Goal: Task Accomplishment & Management: Complete application form

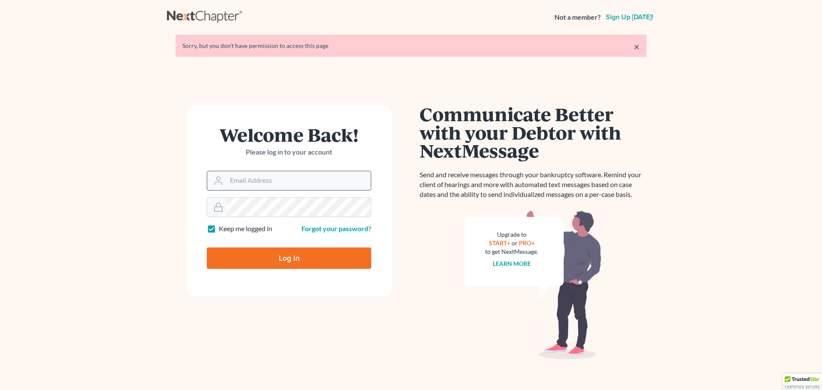
click at [286, 182] on input "Email Address" at bounding box center [298, 180] width 144 height 19
type input "[PERSON_NAME][EMAIL_ADDRESS][PERSON_NAME][DOMAIN_NAME]"
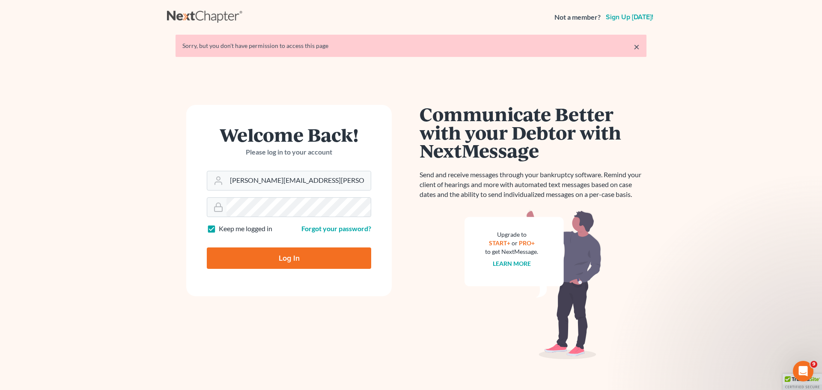
click at [274, 253] on input "Log In" at bounding box center [289, 257] width 164 height 21
type input "Thinking..."
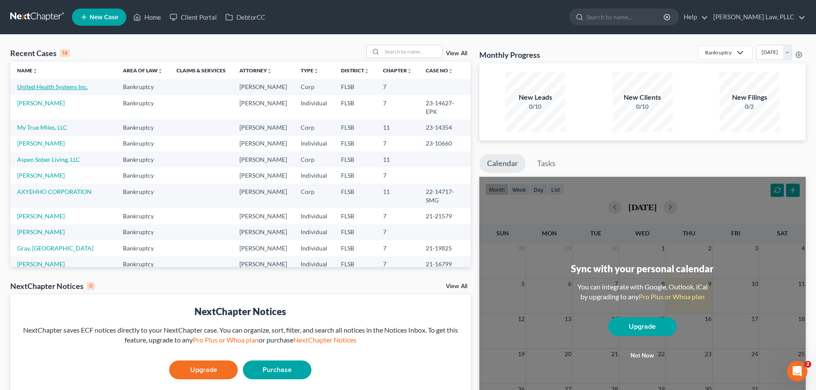
click at [57, 85] on link "United Health Systems Inc." at bounding box center [52, 86] width 71 height 7
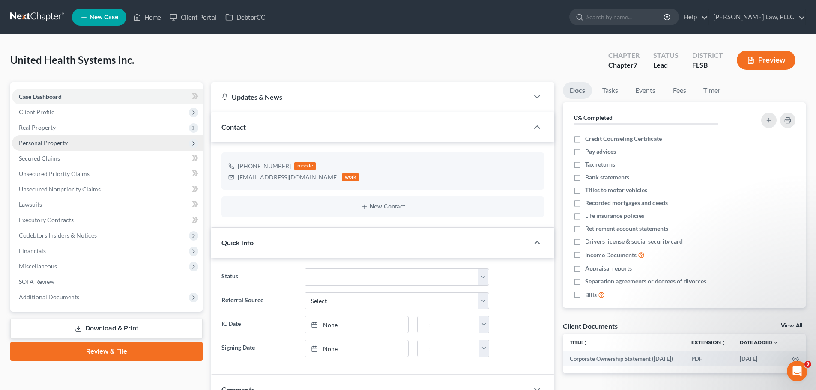
click at [93, 142] on span "Personal Property" at bounding box center [107, 142] width 191 height 15
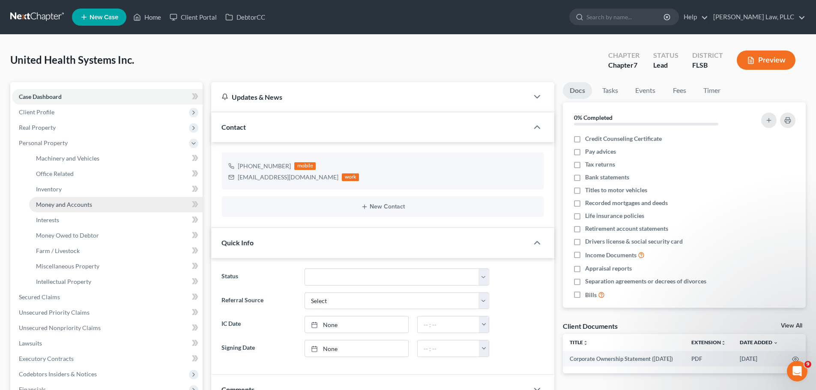
click at [70, 201] on span "Money and Accounts" at bounding box center [64, 204] width 56 height 7
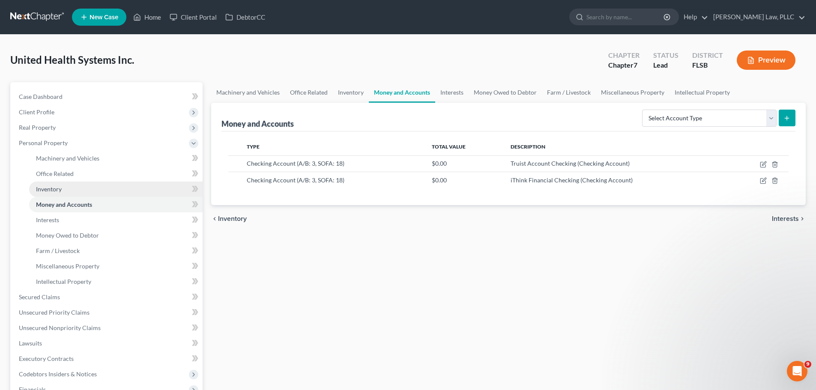
click at [71, 189] on link "Inventory" at bounding box center [115, 189] width 173 height 15
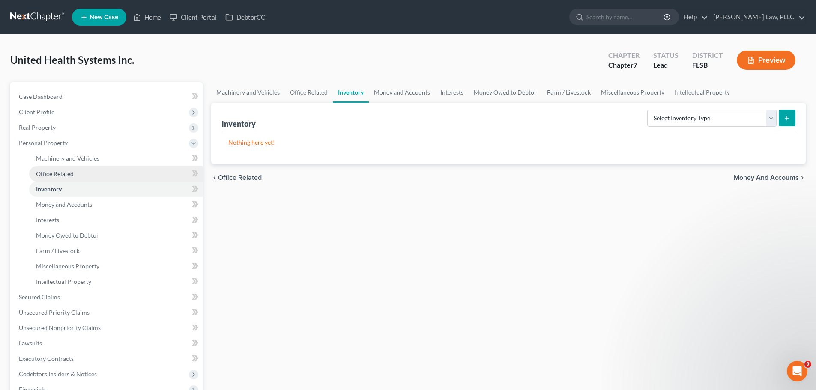
click at [73, 172] on span "Office Related" at bounding box center [55, 173] width 38 height 7
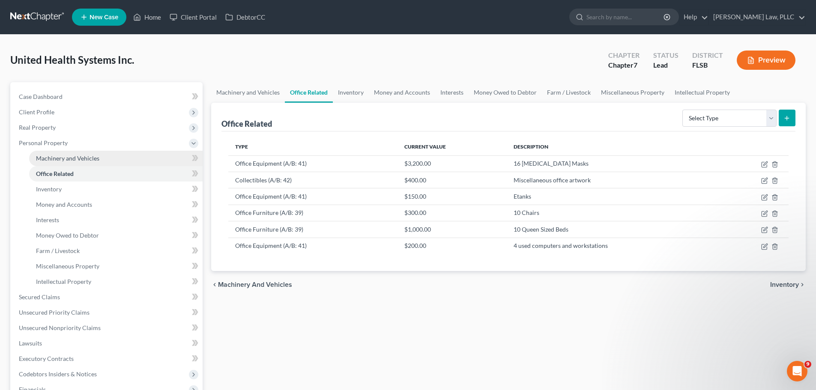
click at [77, 158] on span "Machinery and Vehicles" at bounding box center [67, 158] width 63 height 7
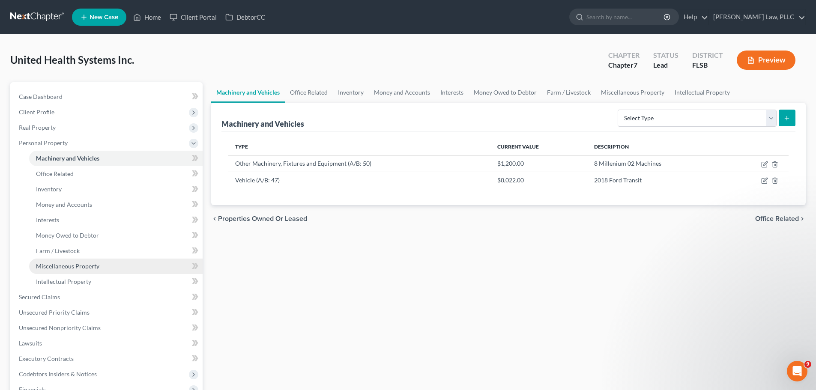
click at [68, 264] on span "Miscellaneous Property" at bounding box center [67, 265] width 63 height 7
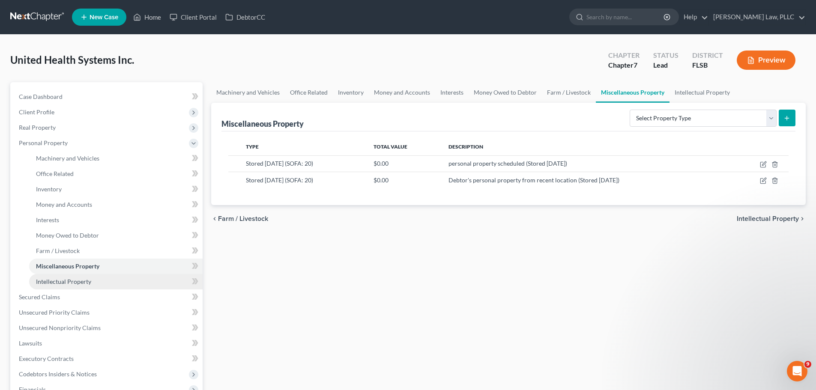
click at [66, 278] on span "Intellectual Property" at bounding box center [63, 281] width 55 height 7
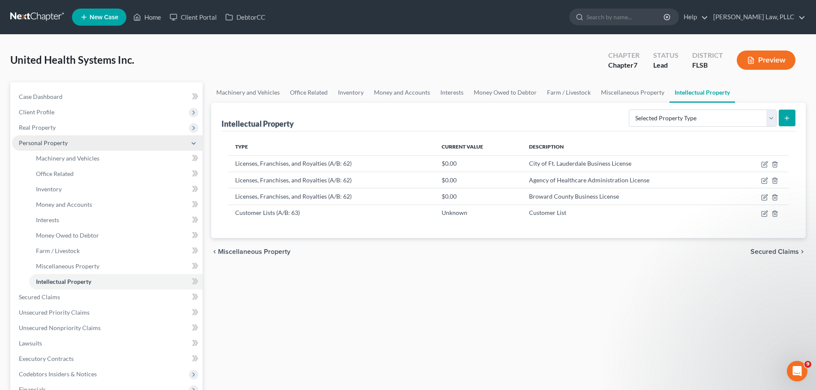
click at [71, 144] on span "Personal Property" at bounding box center [107, 142] width 191 height 15
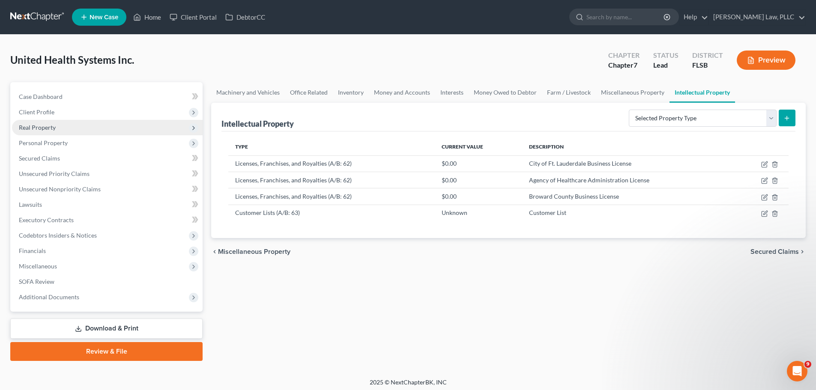
click at [72, 128] on span "Real Property" at bounding box center [107, 127] width 191 height 15
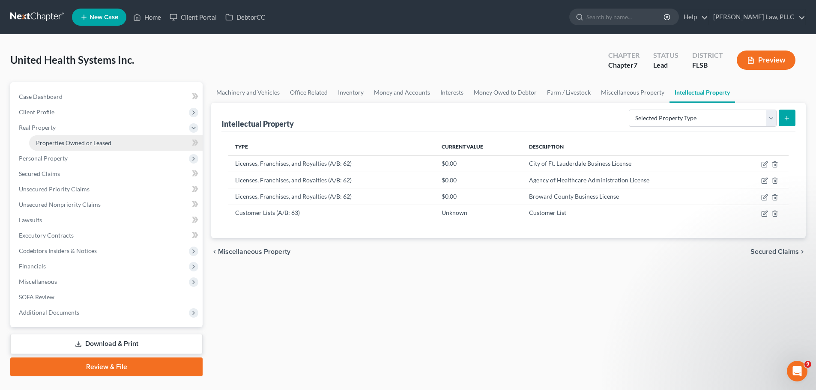
click at [75, 145] on span "Properties Owned or Leased" at bounding box center [73, 142] width 75 height 7
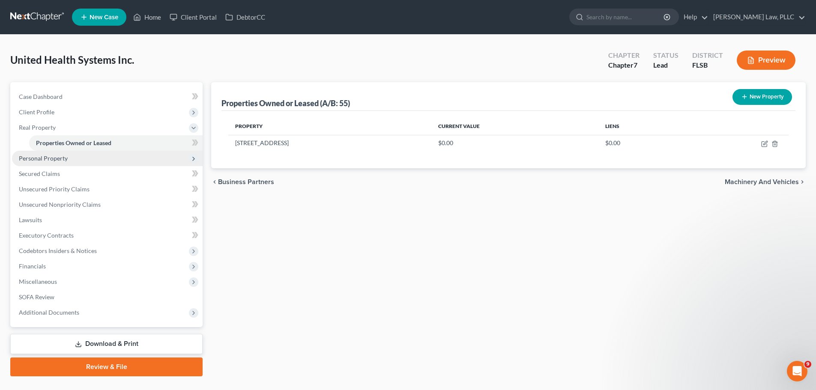
click at [74, 158] on span "Personal Property" at bounding box center [107, 158] width 191 height 15
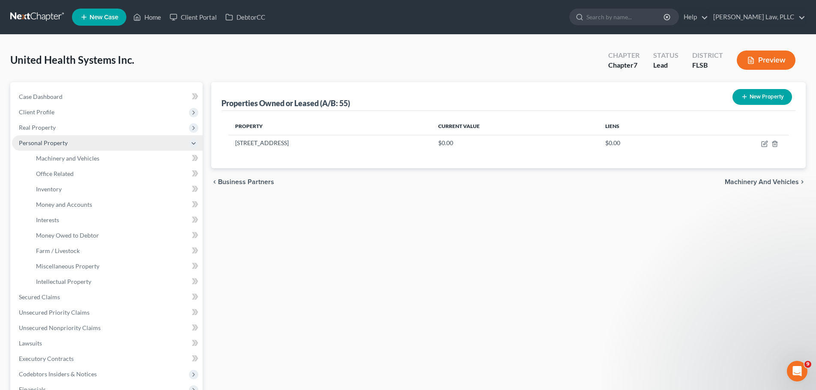
click at [74, 140] on span "Personal Property" at bounding box center [107, 142] width 191 height 15
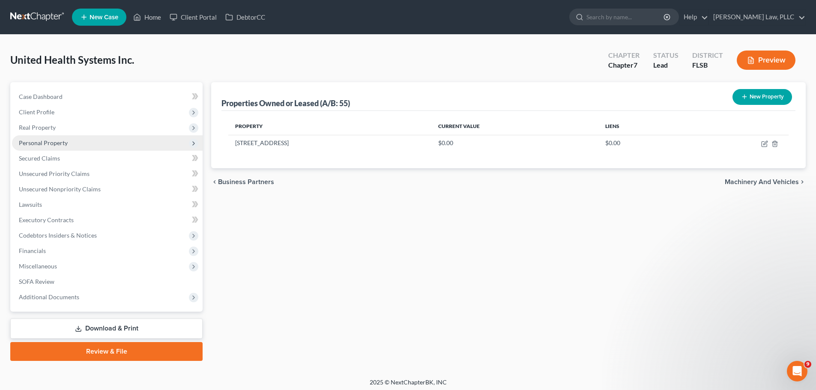
click at [74, 140] on span "Personal Property" at bounding box center [107, 142] width 191 height 15
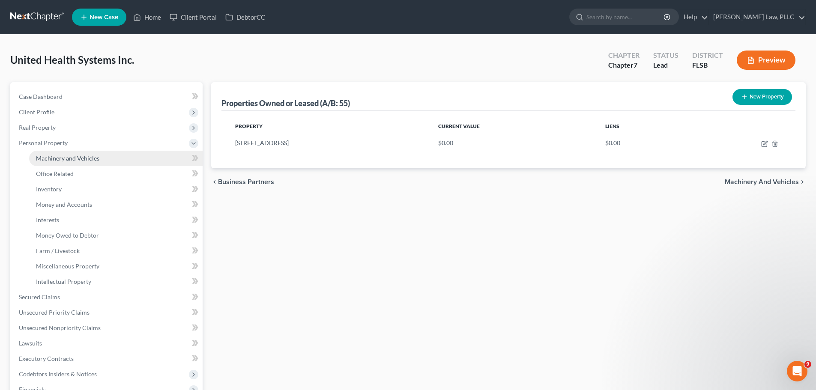
click at [76, 156] on span "Machinery and Vehicles" at bounding box center [67, 158] width 63 height 7
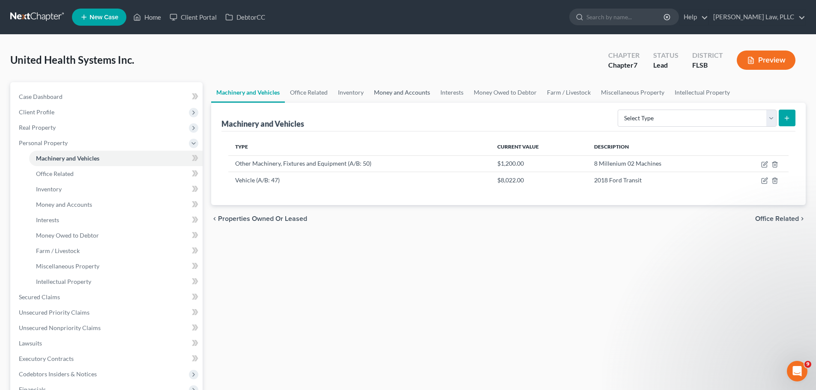
click at [398, 89] on link "Money and Accounts" at bounding box center [402, 92] width 66 height 21
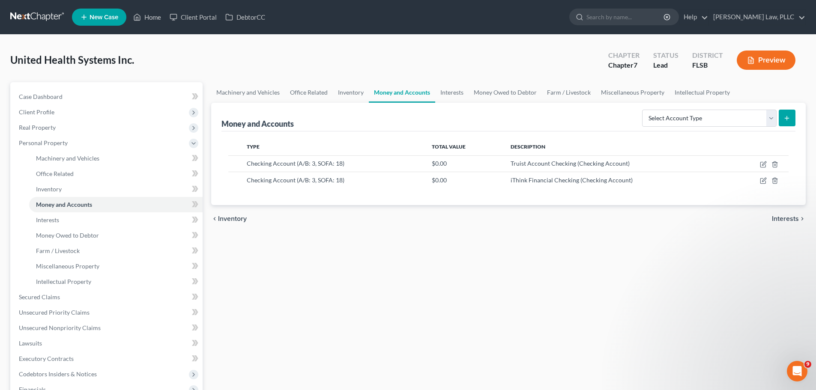
click at [403, 95] on link "Money and Accounts" at bounding box center [402, 92] width 66 height 21
click at [452, 94] on link "Interests" at bounding box center [451, 92] width 33 height 21
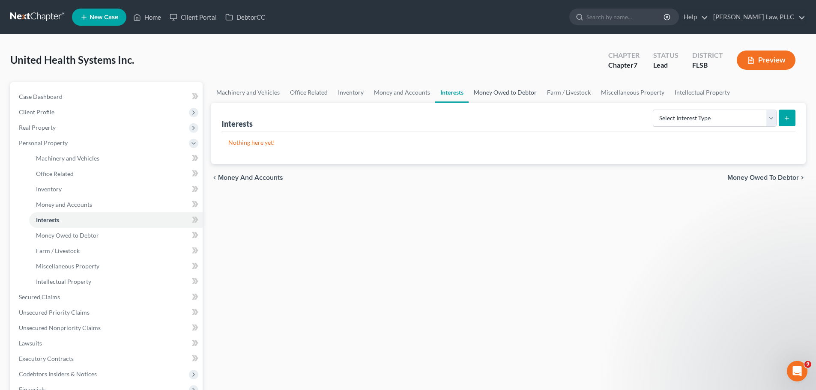
click at [498, 92] on link "Money Owed to Debtor" at bounding box center [504, 92] width 73 height 21
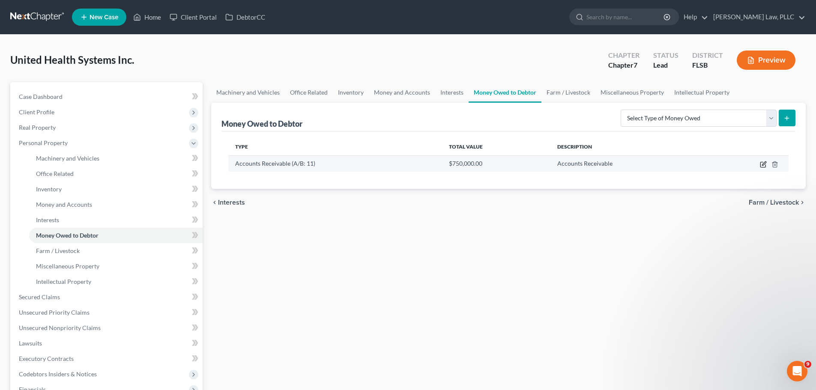
click at [764, 165] on icon "button" at bounding box center [762, 164] width 7 height 7
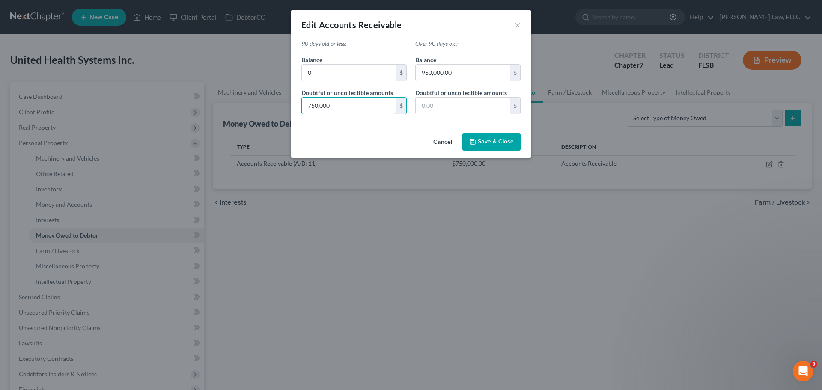
type input "750,000"
click at [497, 149] on button "Save & Close" at bounding box center [491, 142] width 58 height 18
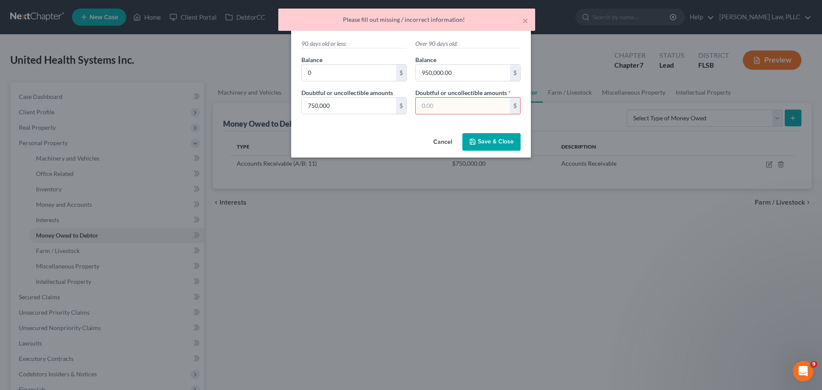
click at [470, 103] on input "text" at bounding box center [463, 106] width 94 height 16
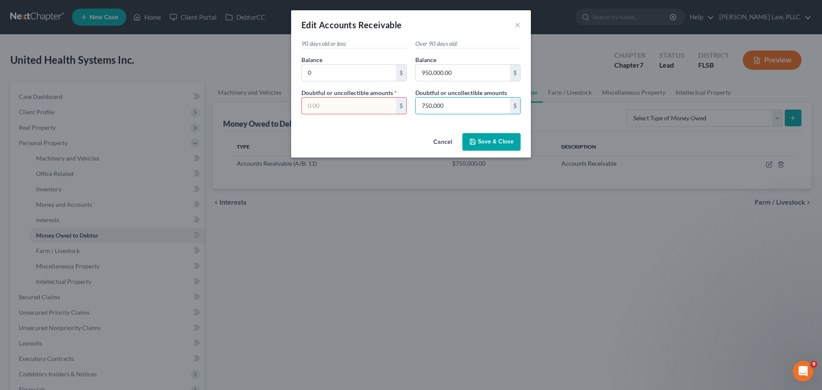
type input "750,000"
click at [492, 142] on span "Save & Close" at bounding box center [496, 141] width 36 height 7
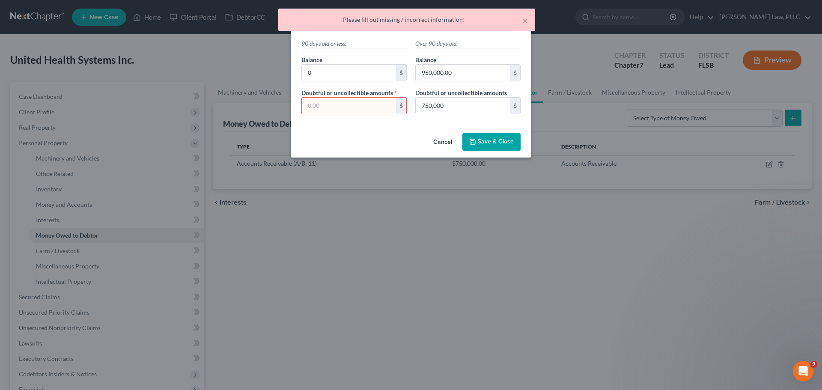
click at [362, 110] on input "text" at bounding box center [349, 106] width 94 height 16
type input "0"
click at [504, 139] on span "Save & Close" at bounding box center [496, 141] width 36 height 7
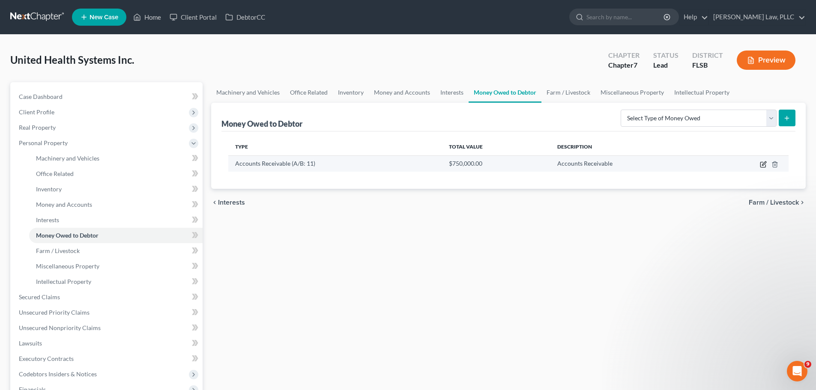
click at [763, 164] on icon "button" at bounding box center [762, 164] width 7 height 7
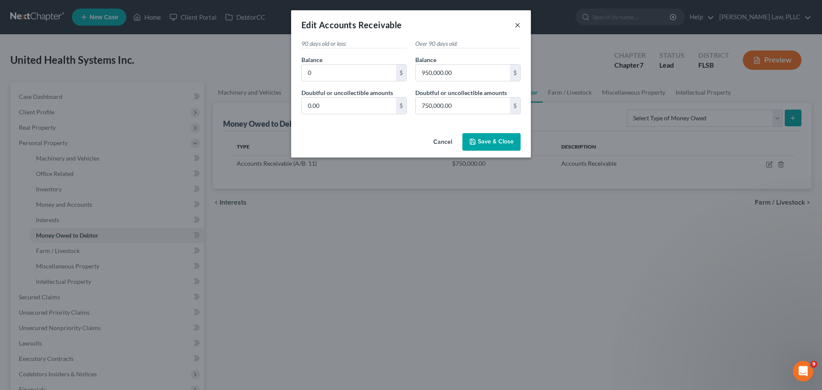
click at [519, 22] on button "×" at bounding box center [518, 25] width 6 height 10
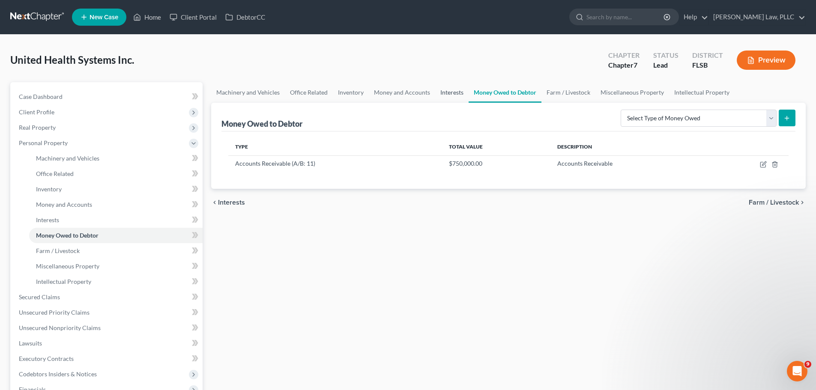
click at [450, 92] on link "Interests" at bounding box center [451, 92] width 33 height 21
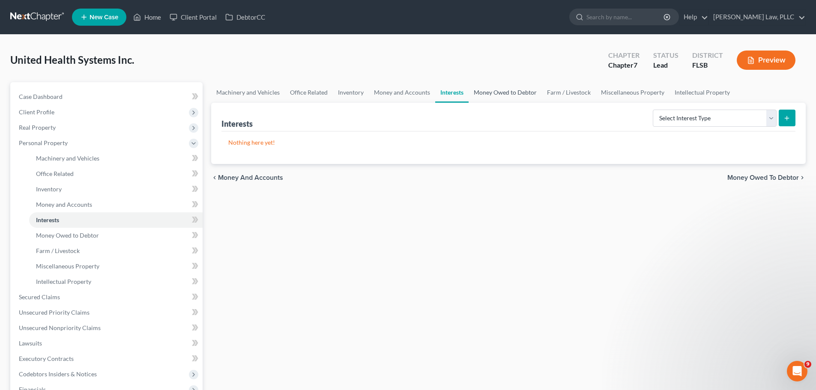
click at [509, 92] on link "Money Owed to Debtor" at bounding box center [504, 92] width 73 height 21
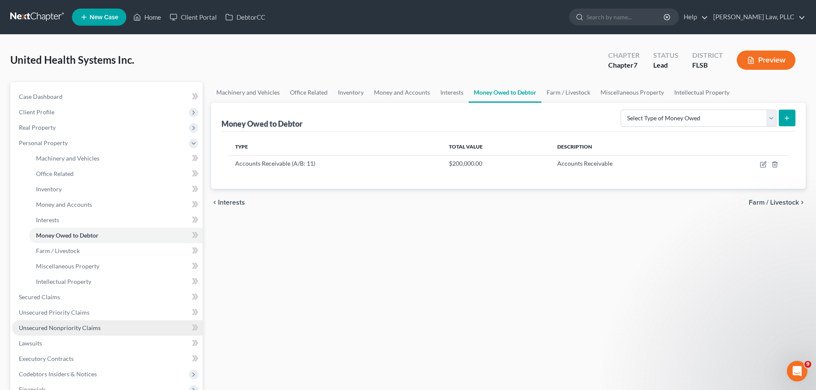
click at [71, 324] on span "Unsecured Nonpriority Claims" at bounding box center [60, 327] width 82 height 7
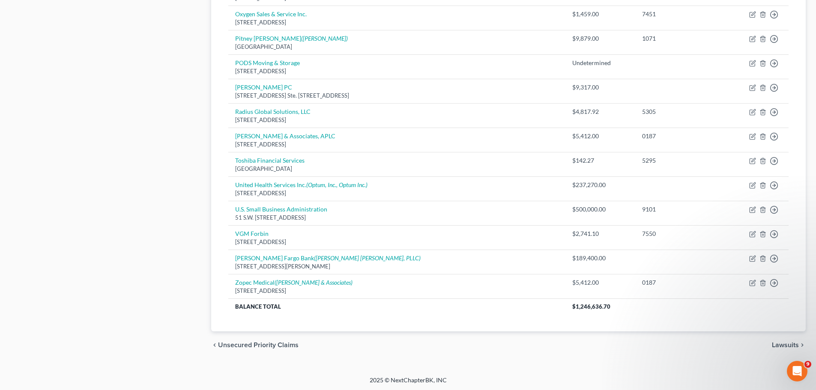
scroll to position [471, 0]
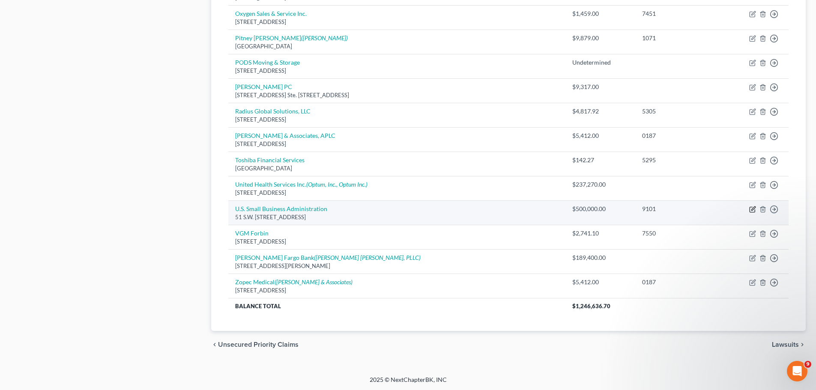
click at [753, 210] on icon "button" at bounding box center [753, 208] width 4 height 4
select select "9"
select select "8"
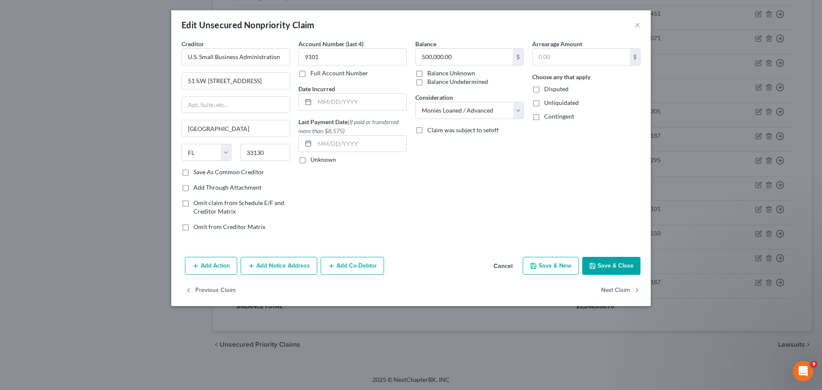
click at [193, 171] on label "Save As Common Creditor" at bounding box center [228, 172] width 71 height 9
click at [197, 171] on input "Save As Common Creditor" at bounding box center [200, 171] width 6 height 6
click at [615, 263] on button "Save & Close" at bounding box center [611, 266] width 58 height 18
checkbox input "false"
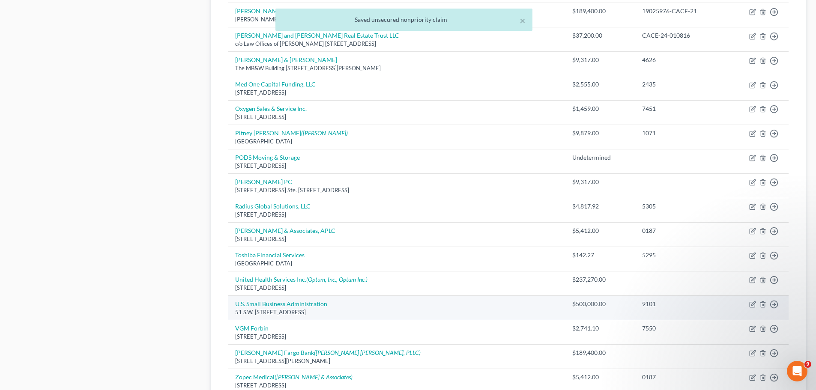
scroll to position [43, 0]
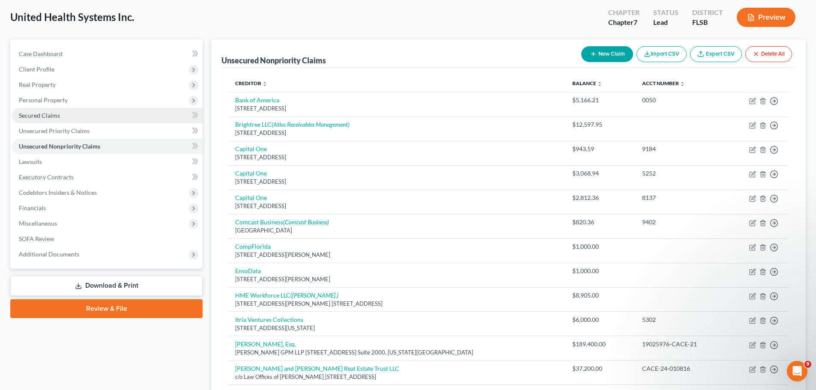
click at [119, 115] on link "Secured Claims" at bounding box center [107, 115] width 191 height 15
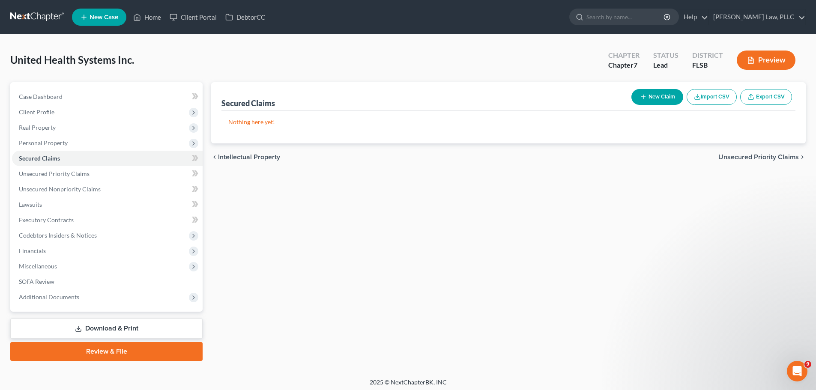
click at [667, 98] on button "New Claim" at bounding box center [657, 97] width 52 height 16
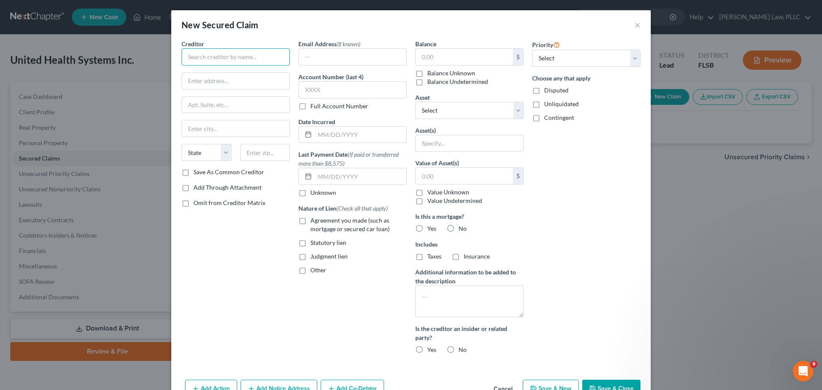
click at [257, 55] on input "text" at bounding box center [236, 56] width 108 height 17
type input "U"
click at [241, 77] on div "51 S.W. [STREET_ADDRESS]" at bounding box center [234, 79] width 92 height 7
type input "U.S. Small Business Administration"
type input "51 S.W. [STREET_ADDRESS]"
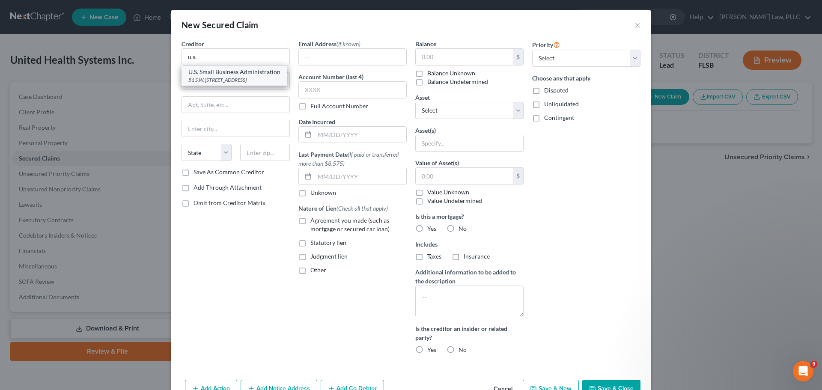
type input "[GEOGRAPHIC_DATA]"
select select "9"
type input "33130"
click at [193, 170] on label "Save As Common Creditor" at bounding box center [228, 172] width 71 height 9
click at [197, 170] on input "Save As Common Creditor" at bounding box center [200, 171] width 6 height 6
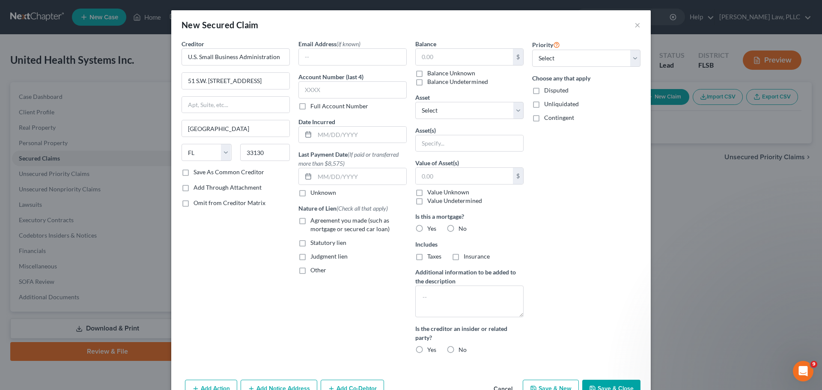
checkbox input "true"
click at [435, 59] on input "text" at bounding box center [464, 57] width 97 height 16
type input "500,000"
click at [310, 242] on label "Statutory lien" at bounding box center [328, 242] width 36 height 9
click at [314, 242] on input "Statutory lien" at bounding box center [317, 241] width 6 height 6
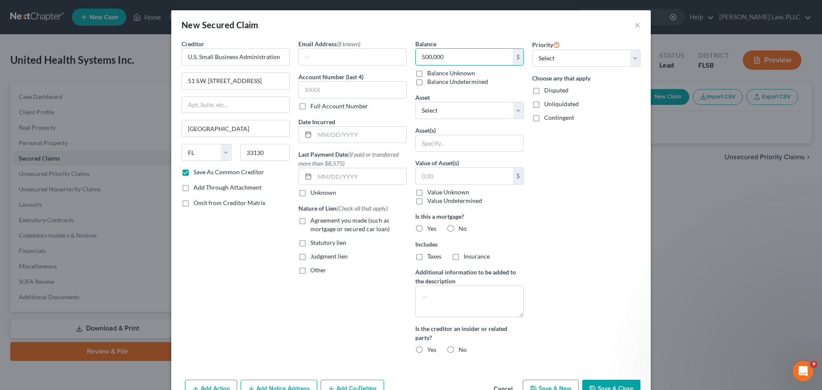
checkbox input "true"
click at [458, 227] on label "No" at bounding box center [462, 228] width 8 height 9
click at [462, 227] on input "No" at bounding box center [465, 227] width 6 height 6
radio input "true"
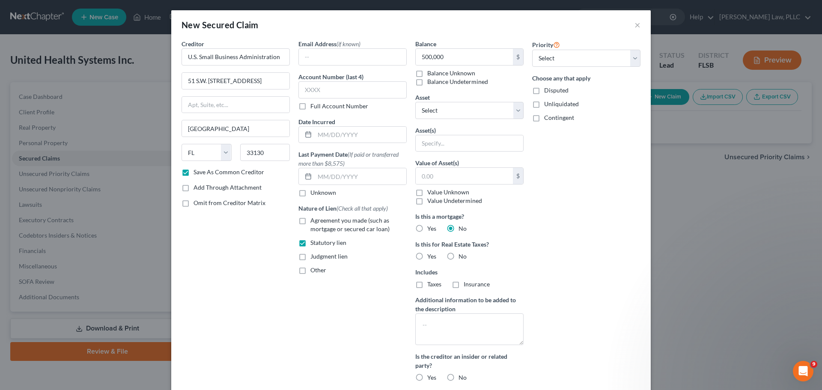
click at [458, 254] on label "No" at bounding box center [462, 256] width 8 height 9
click at [462, 254] on input "No" at bounding box center [465, 255] width 6 height 6
radio input "true"
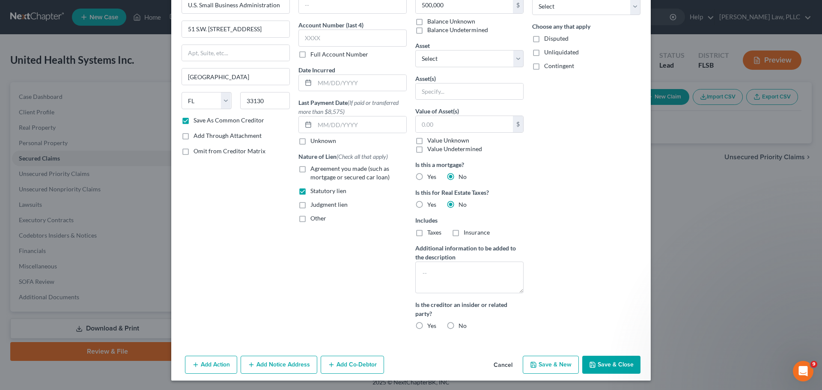
scroll to position [53, 0]
click at [458, 324] on label "No" at bounding box center [462, 325] width 8 height 9
click at [462, 324] on input "No" at bounding box center [465, 324] width 6 height 6
radio input "true"
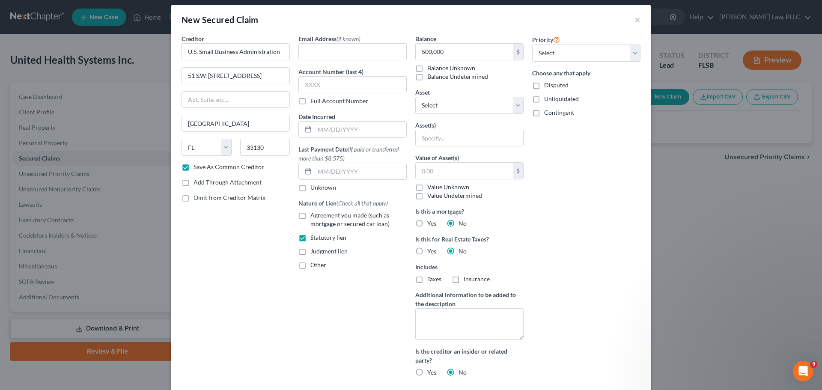
scroll to position [0, 0]
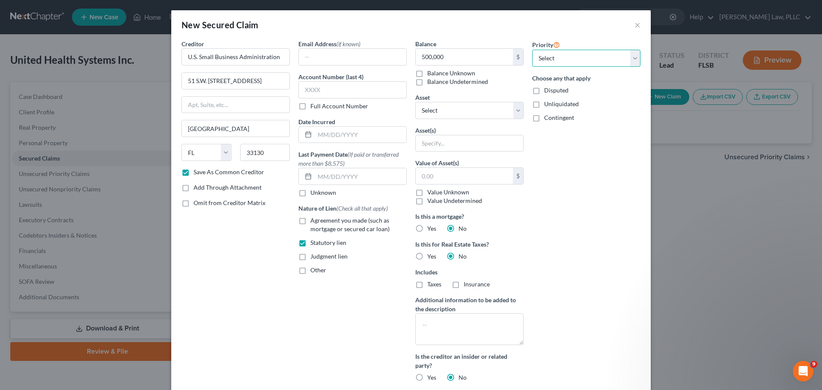
click at [633, 60] on select "Select 1st 2nd 3rd 4th 5th 6th 7th 8th 9th 10th 11th 12th 13th 14th 15th 16th 1…" at bounding box center [586, 58] width 108 height 17
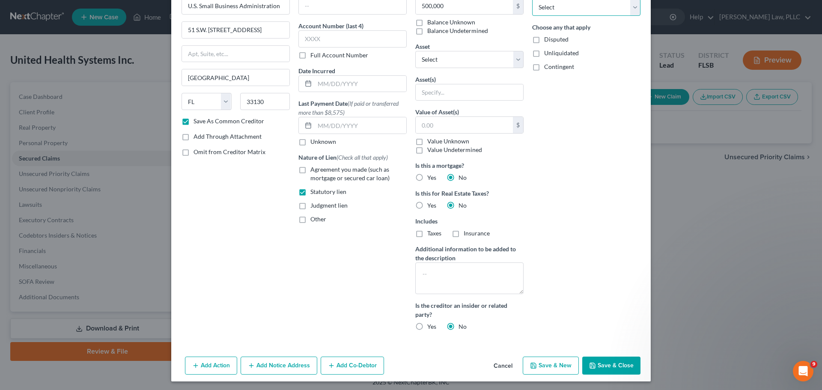
scroll to position [53, 0]
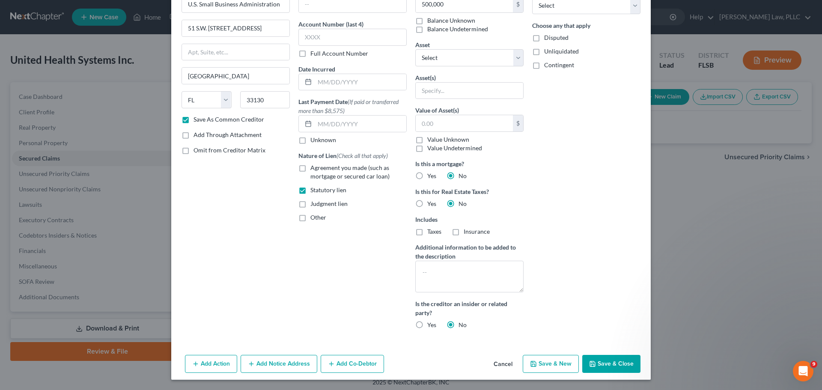
click at [607, 369] on button "Save & Close" at bounding box center [611, 364] width 58 height 18
checkbox input "false"
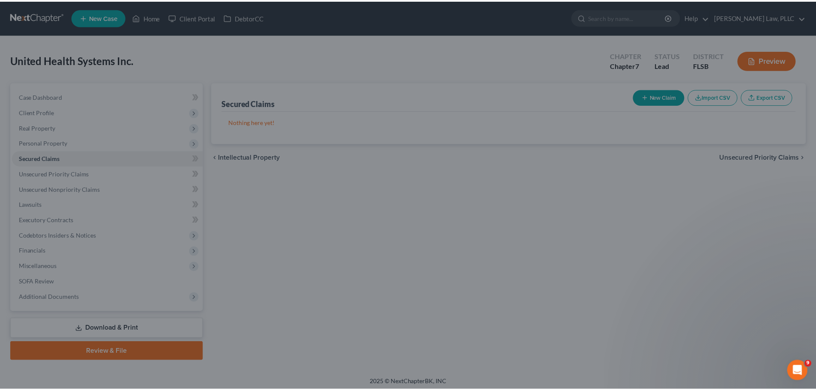
scroll to position [0, 0]
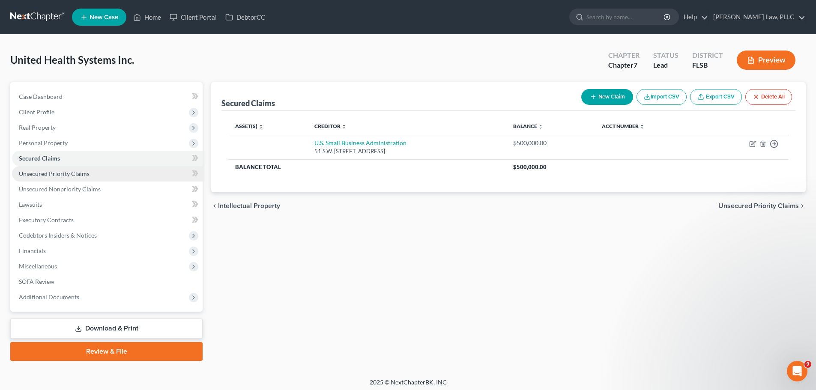
click at [74, 175] on span "Unsecured Priority Claims" at bounding box center [54, 173] width 71 height 7
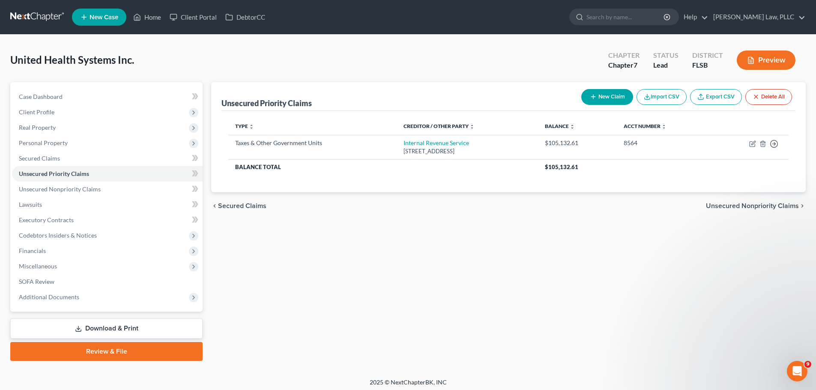
click at [613, 97] on button "New Claim" at bounding box center [607, 97] width 52 height 16
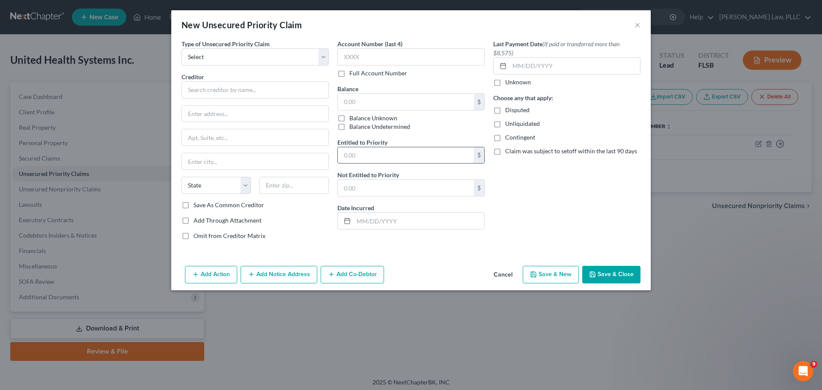
click at [360, 156] on input "text" at bounding box center [406, 155] width 136 height 16
type input "5,000"
click at [259, 62] on select "Select Taxes & Other Government Units Domestic Support Obligations Extensions o…" at bounding box center [255, 56] width 147 height 17
select select "3"
click at [182, 48] on select "Select Taxes & Other Government Units Domestic Support Obligations Extensions o…" at bounding box center [255, 56] width 147 height 17
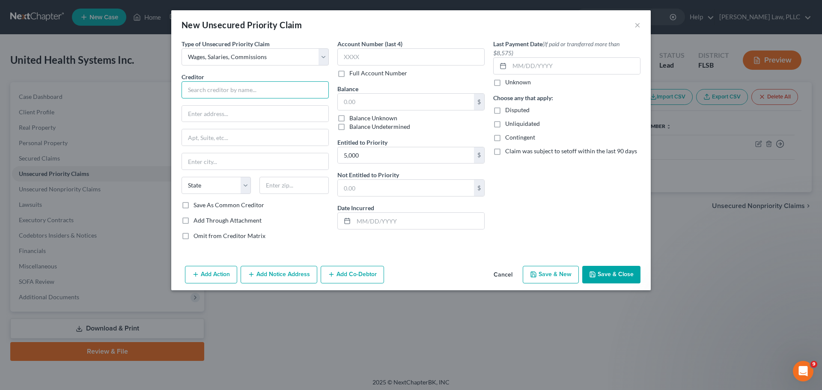
click at [236, 90] on input "text" at bounding box center [255, 89] width 147 height 17
type input "[DEMOGRAPHIC_DATA][PERSON_NAME]"
click at [241, 190] on select "State [US_STATE] AK AR AZ CA CO CT DE DC [GEOGRAPHIC_DATA] [GEOGRAPHIC_DATA] GU…" at bounding box center [216, 185] width 69 height 17
select select "9"
click at [182, 177] on select "State [US_STATE] AK AR AZ CA CO CT DE DC [GEOGRAPHIC_DATA] [GEOGRAPHIC_DATA] GU…" at bounding box center [216, 185] width 69 height 17
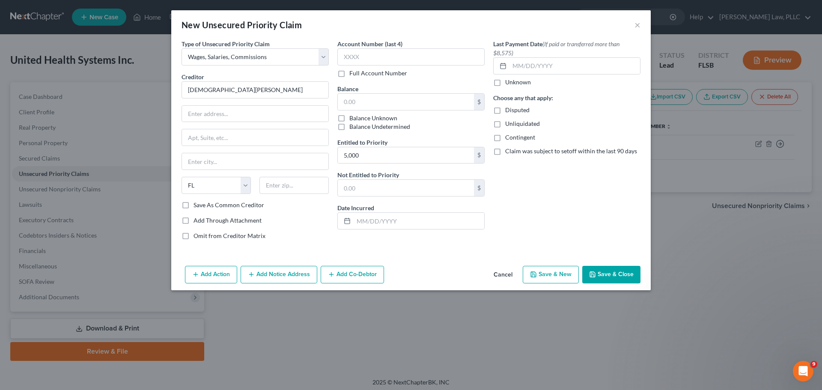
click at [505, 82] on label "Unknown" at bounding box center [518, 82] width 26 height 9
click at [509, 82] on input "Unknown" at bounding box center [512, 81] width 6 height 6
checkbox input "true"
click at [425, 219] on input "text" at bounding box center [419, 221] width 131 height 16
type input "[DATE]"
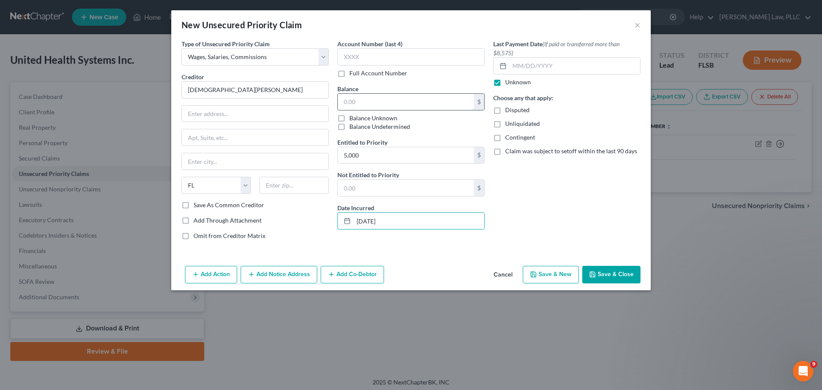
click at [374, 100] on input "text" at bounding box center [406, 102] width 136 height 16
click at [609, 273] on button "Save & Close" at bounding box center [611, 275] width 58 height 18
type input "5,000.00"
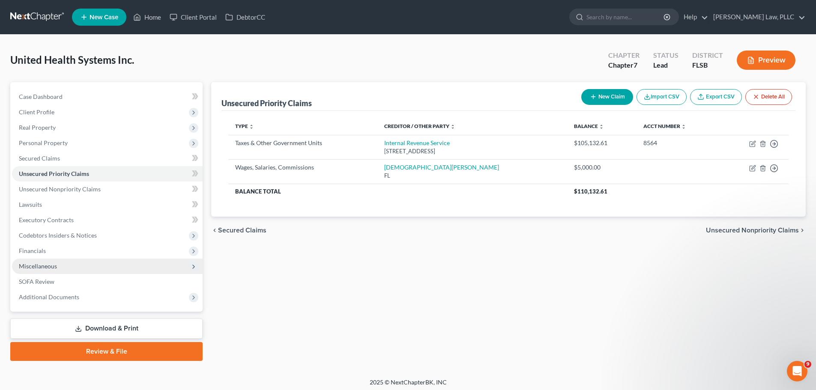
click at [49, 264] on span "Miscellaneous" at bounding box center [38, 265] width 38 height 7
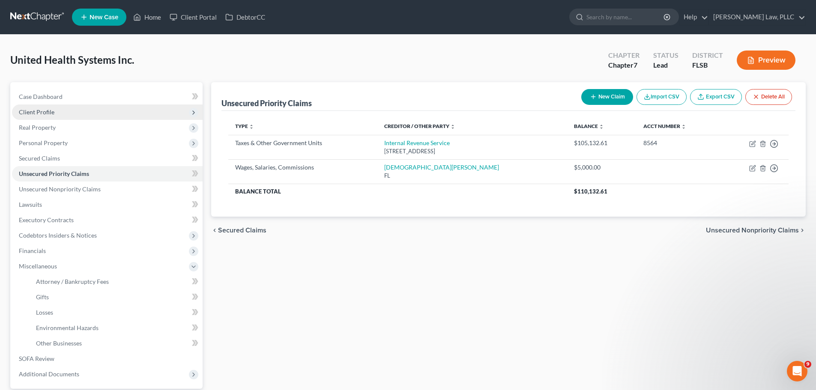
click at [60, 113] on span "Client Profile" at bounding box center [107, 111] width 191 height 15
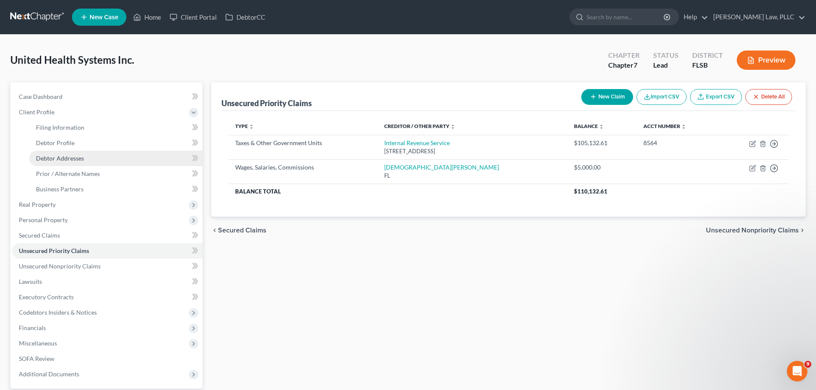
click at [74, 161] on span "Debtor Addresses" at bounding box center [60, 158] width 48 height 7
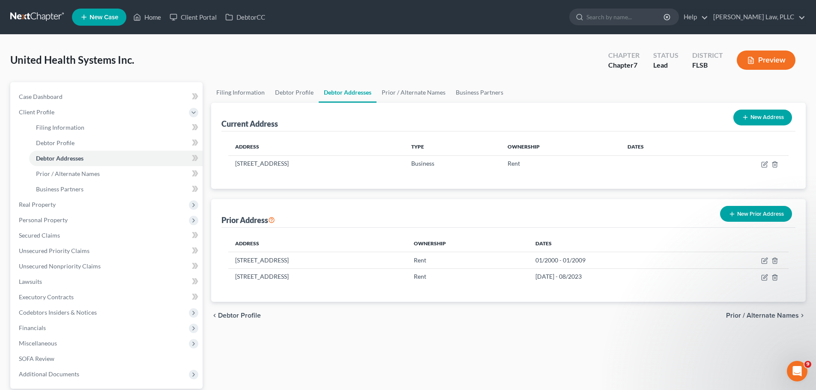
click at [764, 214] on button "New Prior Address" at bounding box center [756, 214] width 72 height 16
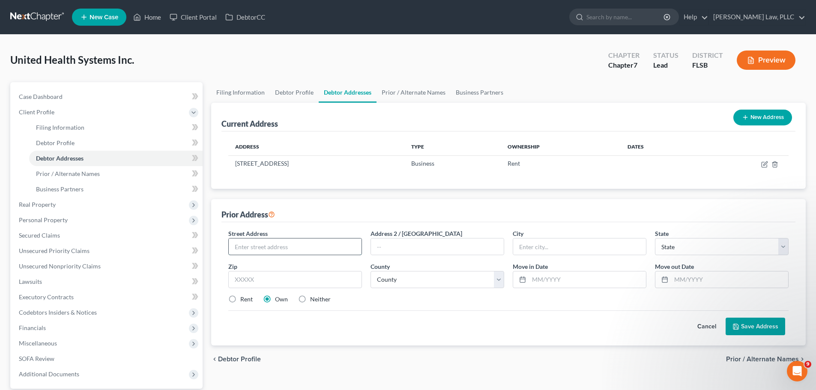
click at [288, 247] on input "text" at bounding box center [295, 246] width 133 height 16
type input "[STREET_ADDRESS]"
type input "#108-109"
type input "Homestead"
select select "9"
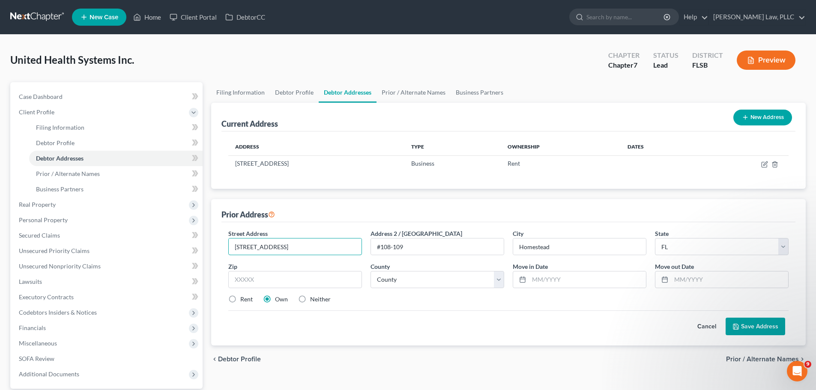
drag, startPoint x: 312, startPoint y: 250, endPoint x: 206, endPoint y: 240, distance: 106.2
click at [206, 240] on div "Petition Navigation Case Dashboard Payments Invoices Payments Payments Credit R…" at bounding box center [408, 260] width 804 height 356
click at [280, 278] on input "text" at bounding box center [295, 279] width 134 height 17
type input "33030"
click at [240, 297] on label "Rent" at bounding box center [246, 299] width 12 height 9
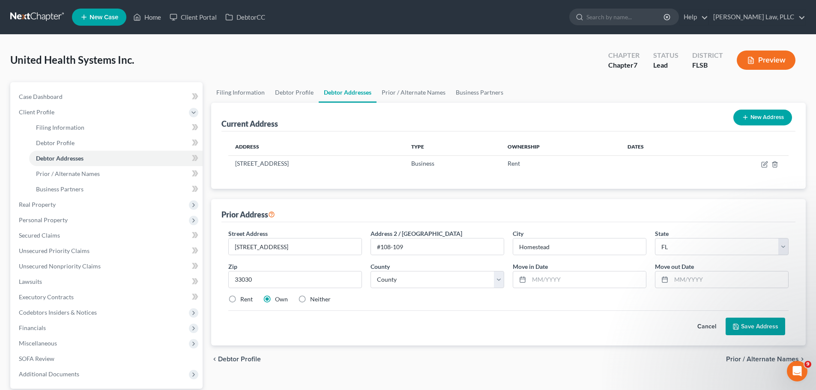
click at [244, 297] on input "Rent" at bounding box center [247, 298] width 6 height 6
radio input "true"
click at [467, 283] on select "County [GEOGRAPHIC_DATA] [GEOGRAPHIC_DATA] [GEOGRAPHIC_DATA] [GEOGRAPHIC_DATA] …" at bounding box center [437, 279] width 134 height 17
select select "42"
click at [370, 271] on select "County [GEOGRAPHIC_DATA] [GEOGRAPHIC_DATA] [GEOGRAPHIC_DATA] [GEOGRAPHIC_DATA] …" at bounding box center [437, 279] width 134 height 17
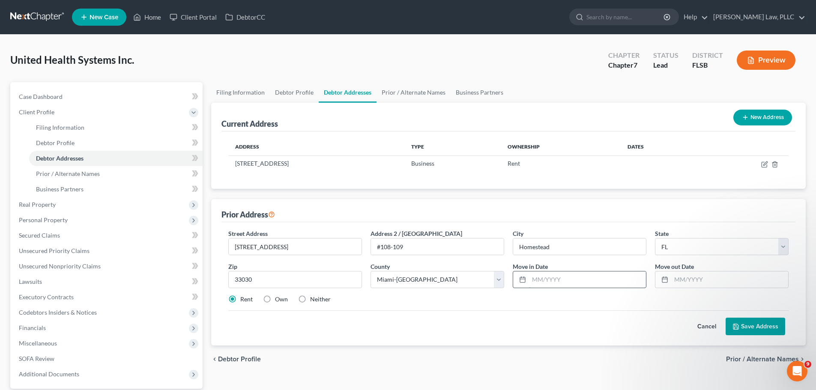
click at [575, 284] on input "text" at bounding box center [587, 279] width 117 height 16
type input "04/2010"
type input "04/2024"
click at [754, 327] on button "Save Address" at bounding box center [755, 327] width 60 height 18
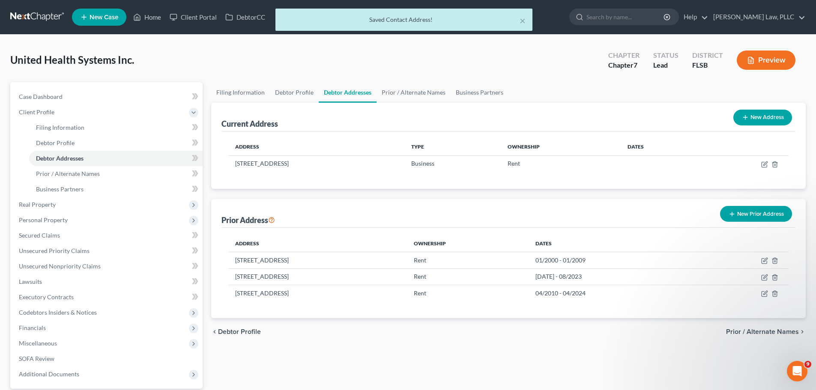
click at [756, 214] on button "New Prior Address" at bounding box center [756, 214] width 72 height 16
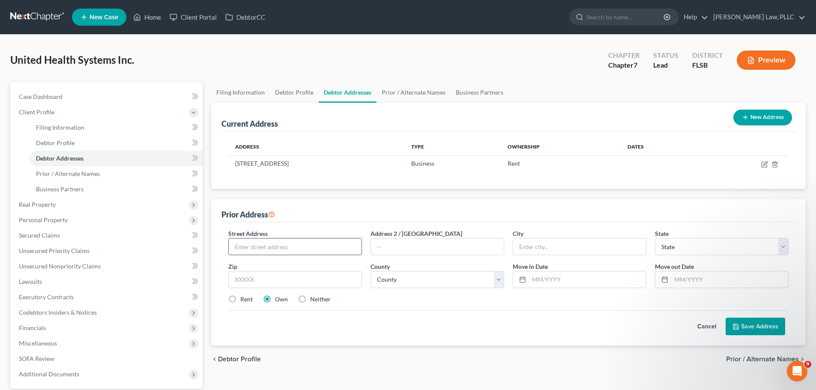
click at [300, 245] on input "text" at bounding box center [295, 246] width 133 height 16
type input "[STREET_ADDRESS]"
type input "[GEOGRAPHIC_DATA]"
select select "9"
drag, startPoint x: 300, startPoint y: 245, endPoint x: 214, endPoint y: 247, distance: 86.1
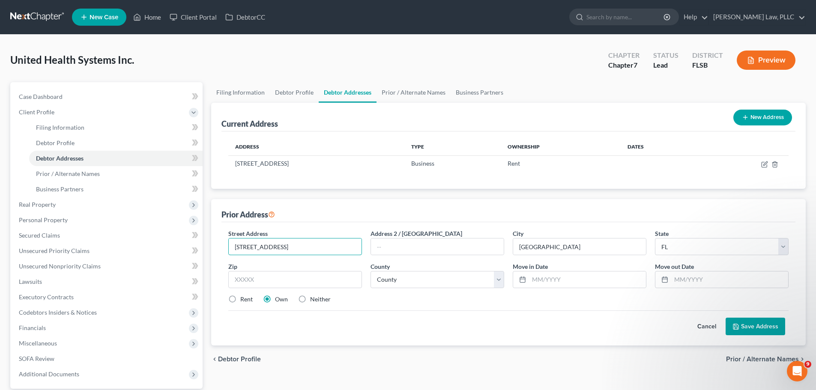
click at [214, 247] on div "Prior Address Street Address * [STREET_ADDRESS] * [GEOGRAPHIC_DATA] * State [US…" at bounding box center [508, 272] width 594 height 146
click at [314, 283] on input "text" at bounding box center [295, 279] width 134 height 17
type input "33016"
type input "Hialeah"
select select "42"
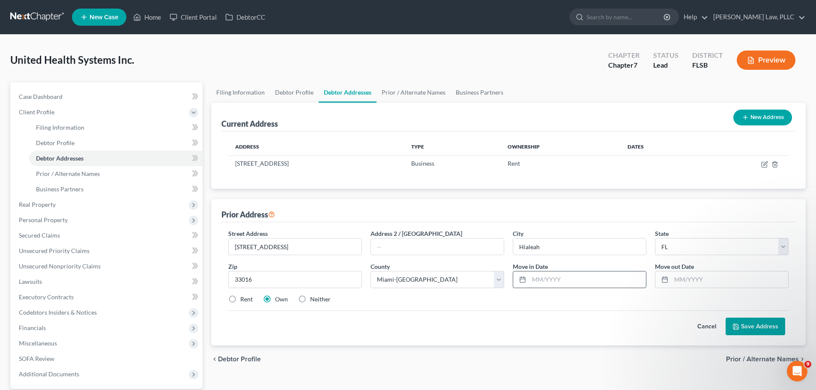
click at [545, 277] on input "text" at bounding box center [587, 279] width 117 height 16
type input "01/2005"
type input "11/2024"
click at [240, 300] on label "Rent" at bounding box center [246, 299] width 12 height 9
click at [244, 300] on input "Rent" at bounding box center [247, 298] width 6 height 6
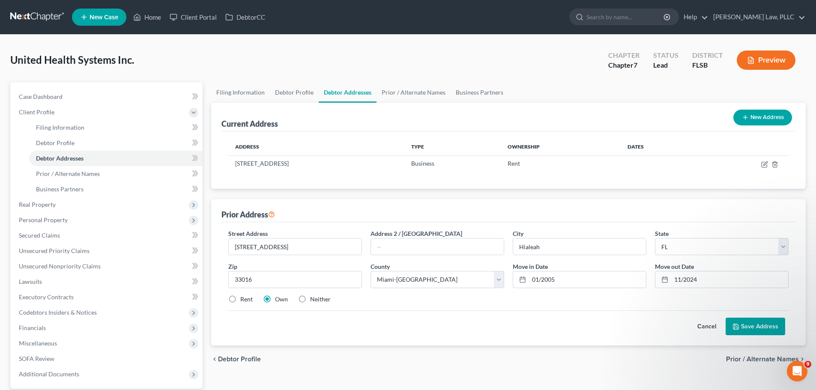
radio input "true"
click at [759, 326] on button "Save Address" at bounding box center [755, 327] width 60 height 18
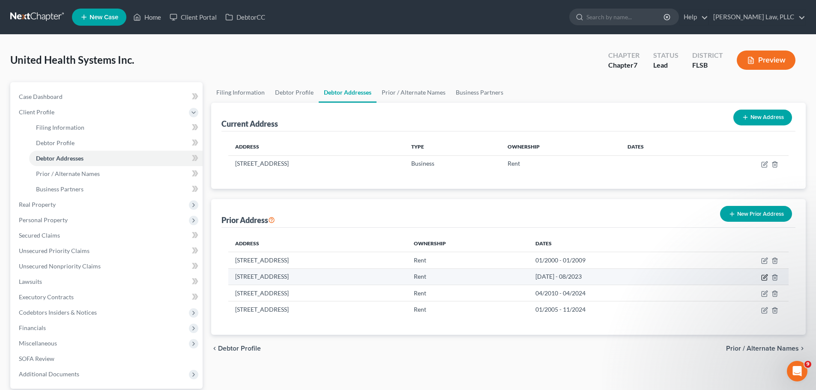
click at [761, 278] on icon "button" at bounding box center [764, 277] width 7 height 7
select select "9"
select select "5"
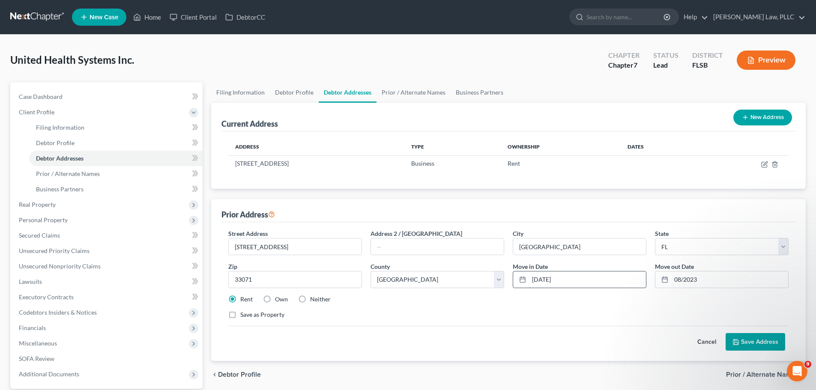
click at [552, 279] on input "[DATE]" at bounding box center [587, 279] width 117 height 16
type input "07/2020"
click at [744, 339] on button "Save Address" at bounding box center [755, 342] width 60 height 18
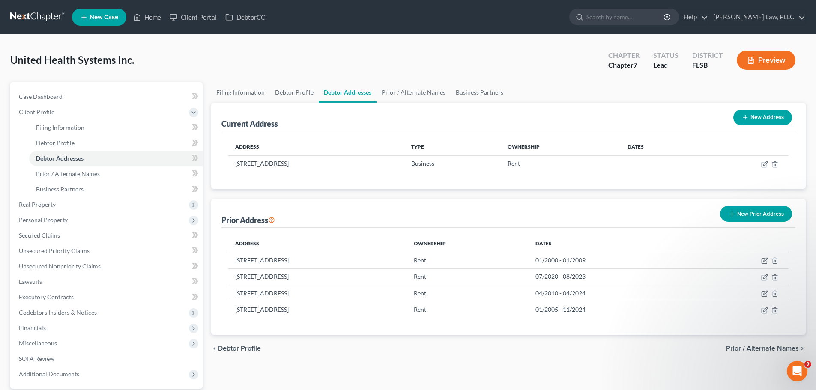
click at [766, 212] on button "New Prior Address" at bounding box center [756, 214] width 72 height 16
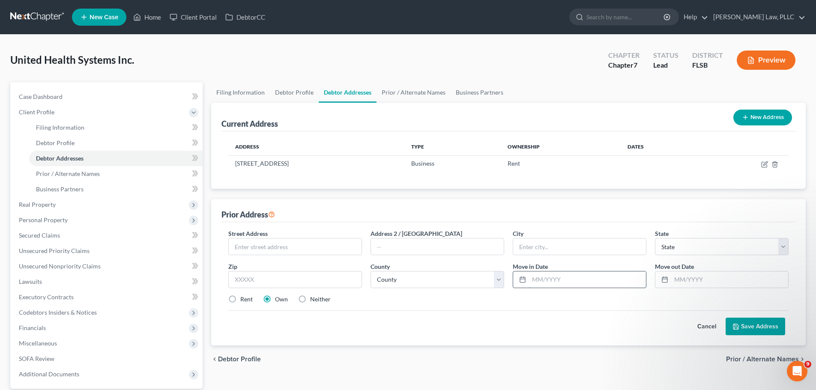
click at [562, 282] on input "text" at bounding box center [587, 279] width 117 height 16
type input "11/2024"
type input "04/2025"
click at [426, 277] on select "County" at bounding box center [437, 279] width 134 height 17
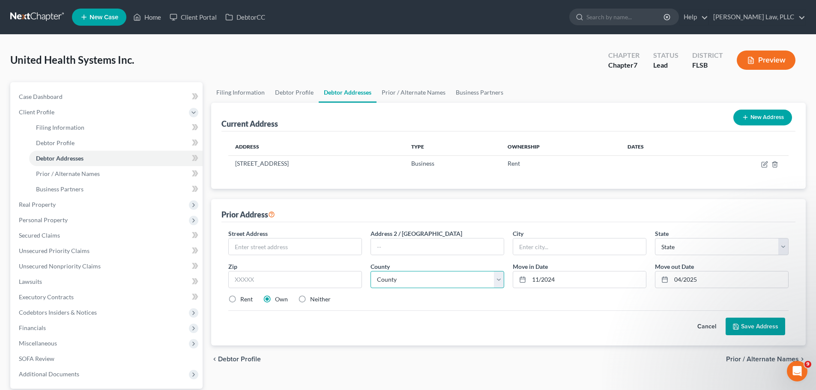
click at [426, 277] on select "County" at bounding box center [437, 279] width 134 height 17
click at [409, 283] on select "County" at bounding box center [437, 279] width 134 height 17
click at [273, 282] on input "text" at bounding box center [295, 279] width 134 height 17
click at [549, 248] on input "text" at bounding box center [579, 246] width 133 height 16
type input "Hialeah"
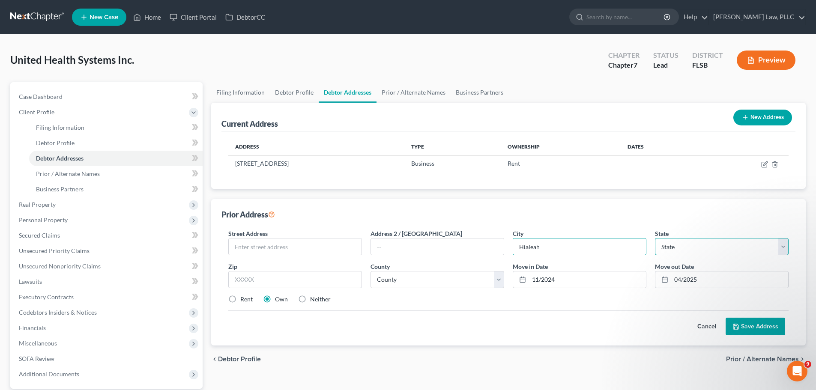
click at [692, 250] on select "State [US_STATE] AK AR AZ CA CO CT DE DC [GEOGRAPHIC_DATA] [GEOGRAPHIC_DATA] GU…" at bounding box center [722, 246] width 134 height 17
select select "9"
click at [655, 238] on select "State [US_STATE] AK AR AZ CA CO CT DE DC [GEOGRAPHIC_DATA] [GEOGRAPHIC_DATA] GU…" at bounding box center [722, 246] width 134 height 17
click at [322, 283] on input "text" at bounding box center [295, 279] width 134 height 17
click at [398, 278] on select "County [GEOGRAPHIC_DATA] [GEOGRAPHIC_DATA] [GEOGRAPHIC_DATA] [GEOGRAPHIC_DATA] …" at bounding box center [437, 279] width 134 height 17
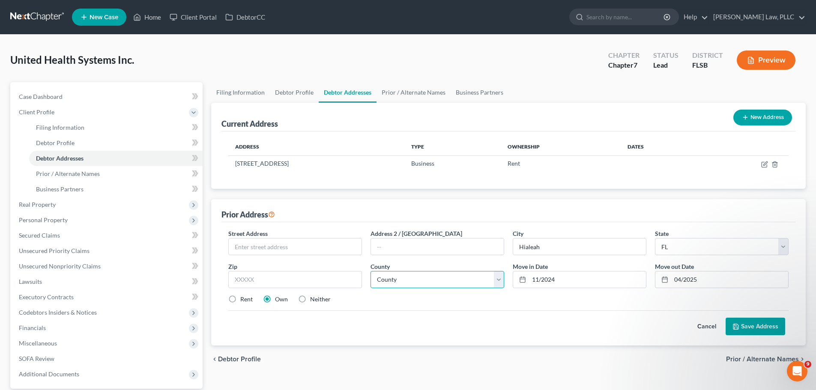
select select "42"
click at [370, 271] on select "County [GEOGRAPHIC_DATA] [GEOGRAPHIC_DATA] [GEOGRAPHIC_DATA] [GEOGRAPHIC_DATA] …" at bounding box center [437, 279] width 134 height 17
click at [240, 298] on label "Rent" at bounding box center [246, 299] width 12 height 9
click at [244, 298] on input "Rent" at bounding box center [247, 298] width 6 height 6
radio input "true"
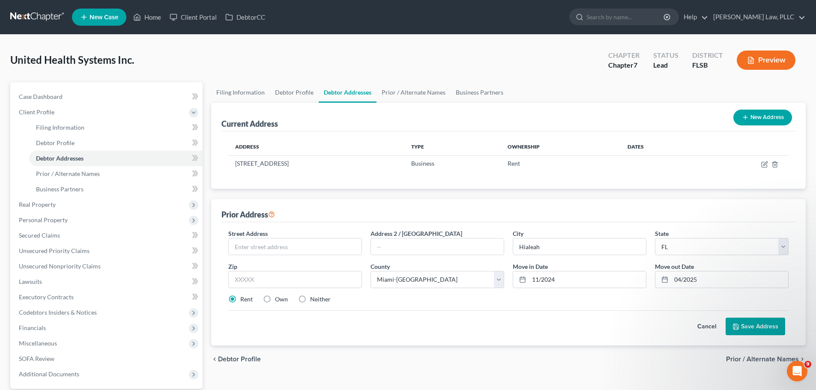
click at [744, 323] on button "Save Address" at bounding box center [755, 327] width 60 height 18
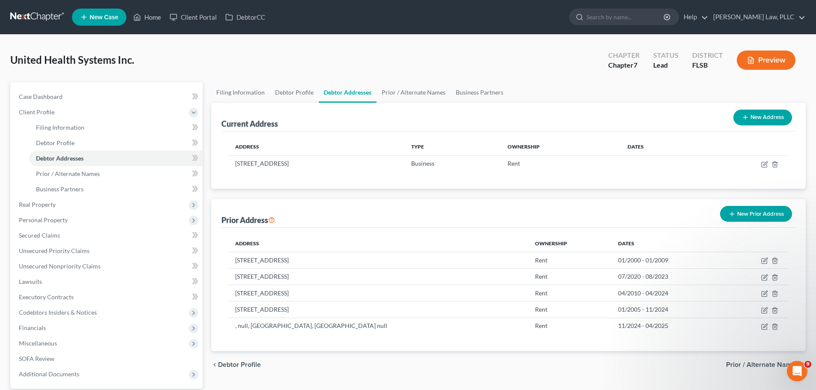
click at [33, 15] on link at bounding box center [37, 16] width 55 height 15
